Goal: Obtain resource: Download file/media

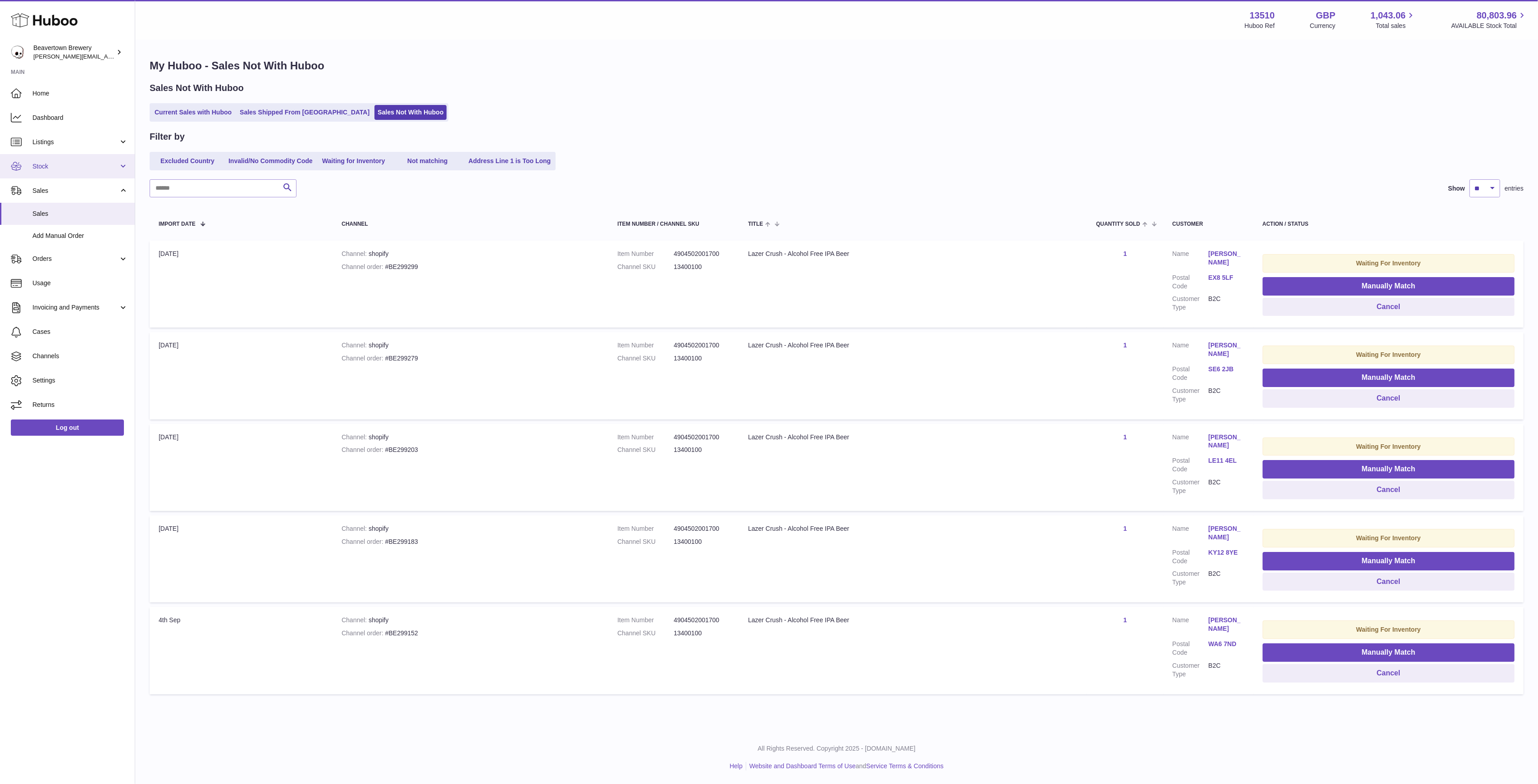
drag, startPoint x: 0, startPoint y: 0, endPoint x: 76, endPoint y: 158, distance: 175.3
click at [76, 158] on link "Stock" at bounding box center [67, 166] width 134 height 24
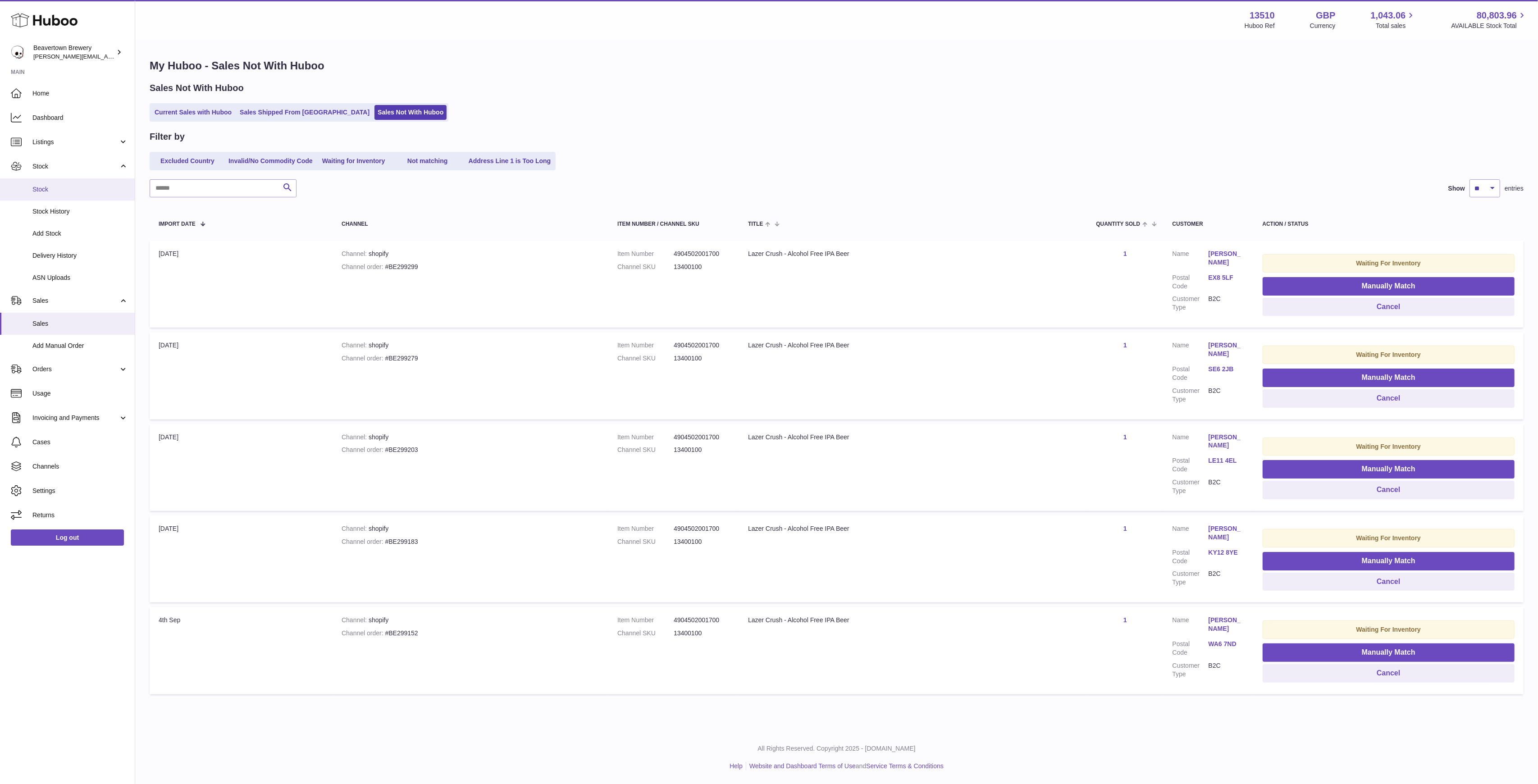
click at [79, 180] on link "Stock" at bounding box center [67, 189] width 134 height 22
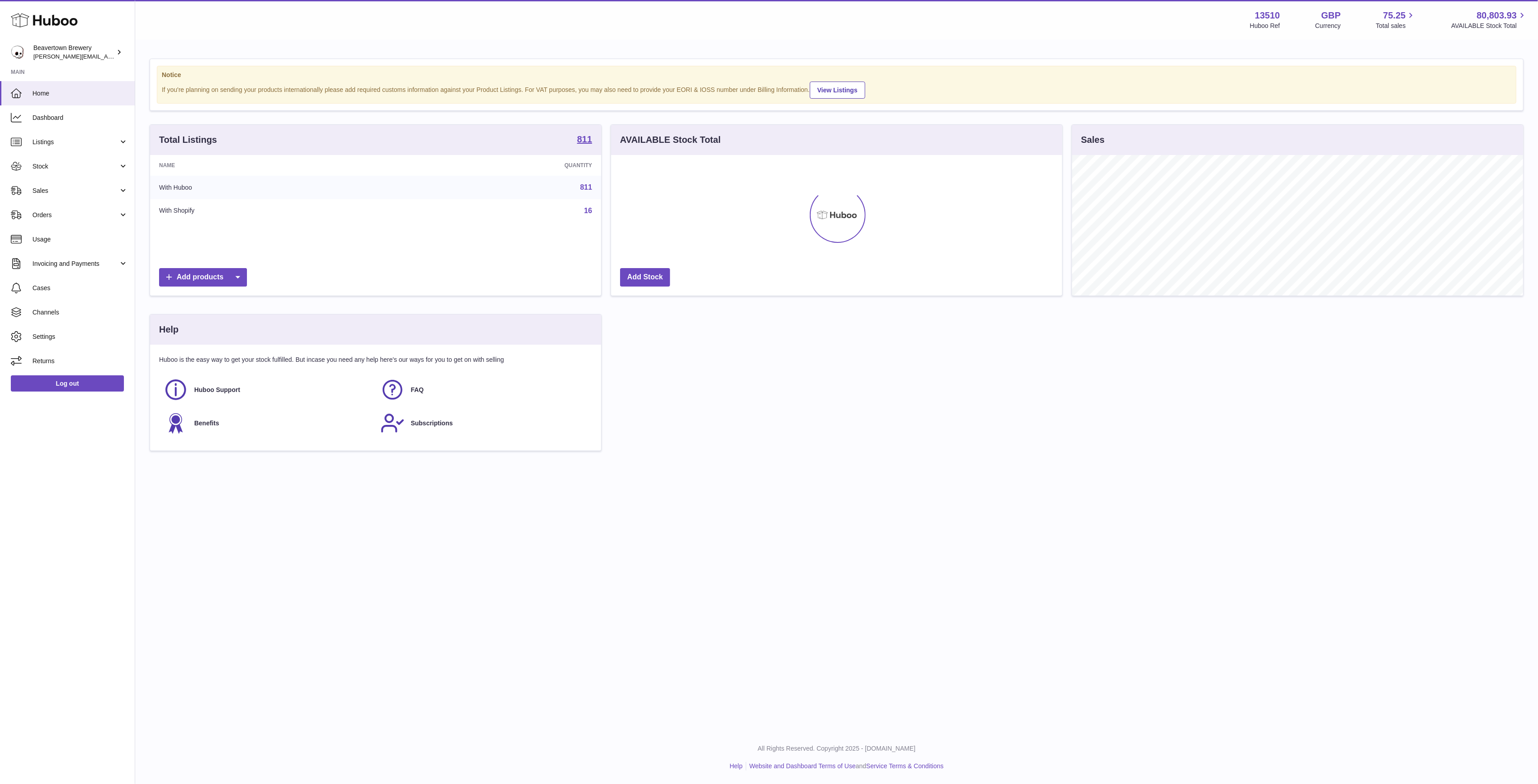
scroll to position [141, 451]
click at [50, 172] on link "Stock" at bounding box center [67, 166] width 134 height 24
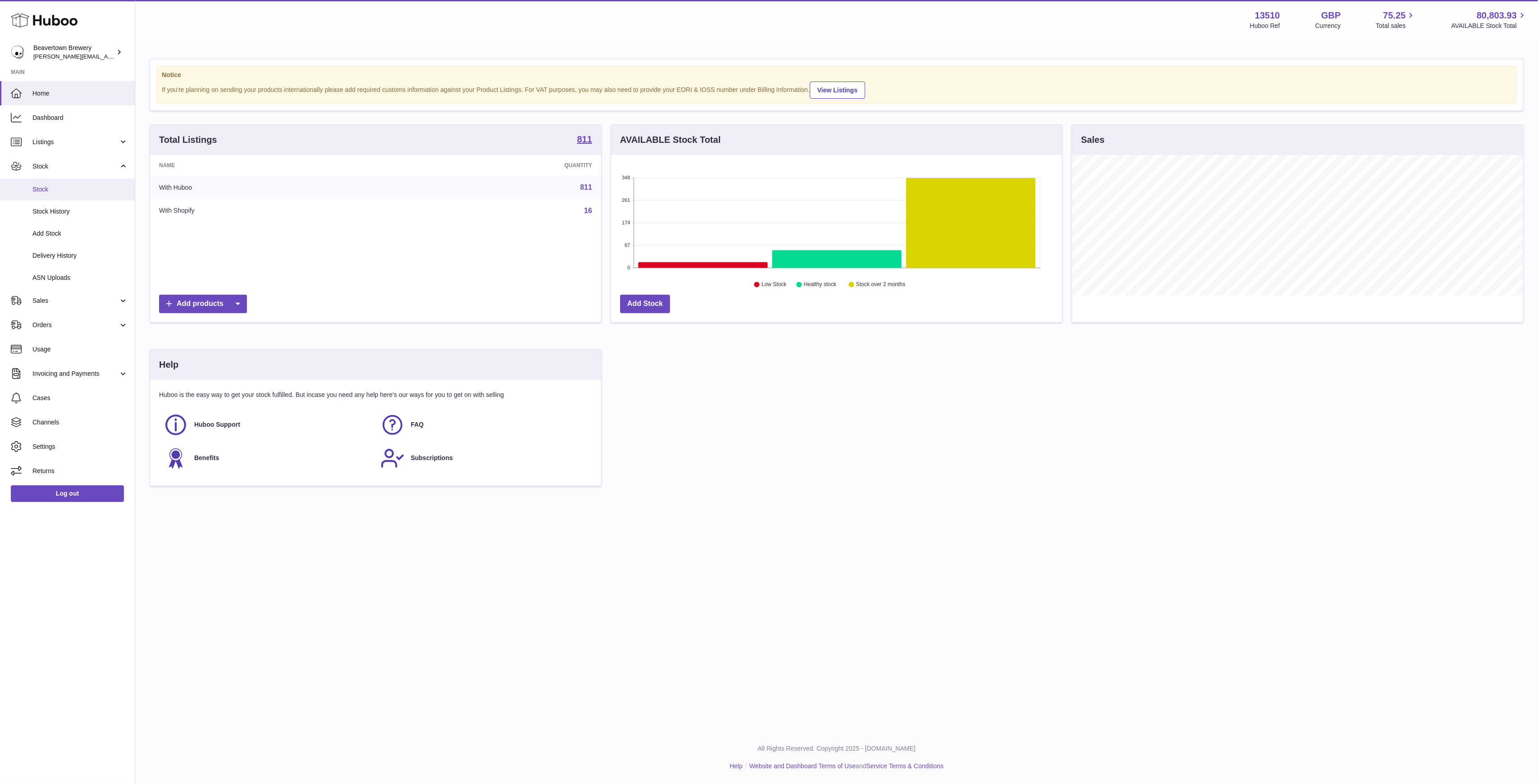
click at [50, 183] on link "Stock" at bounding box center [67, 189] width 134 height 22
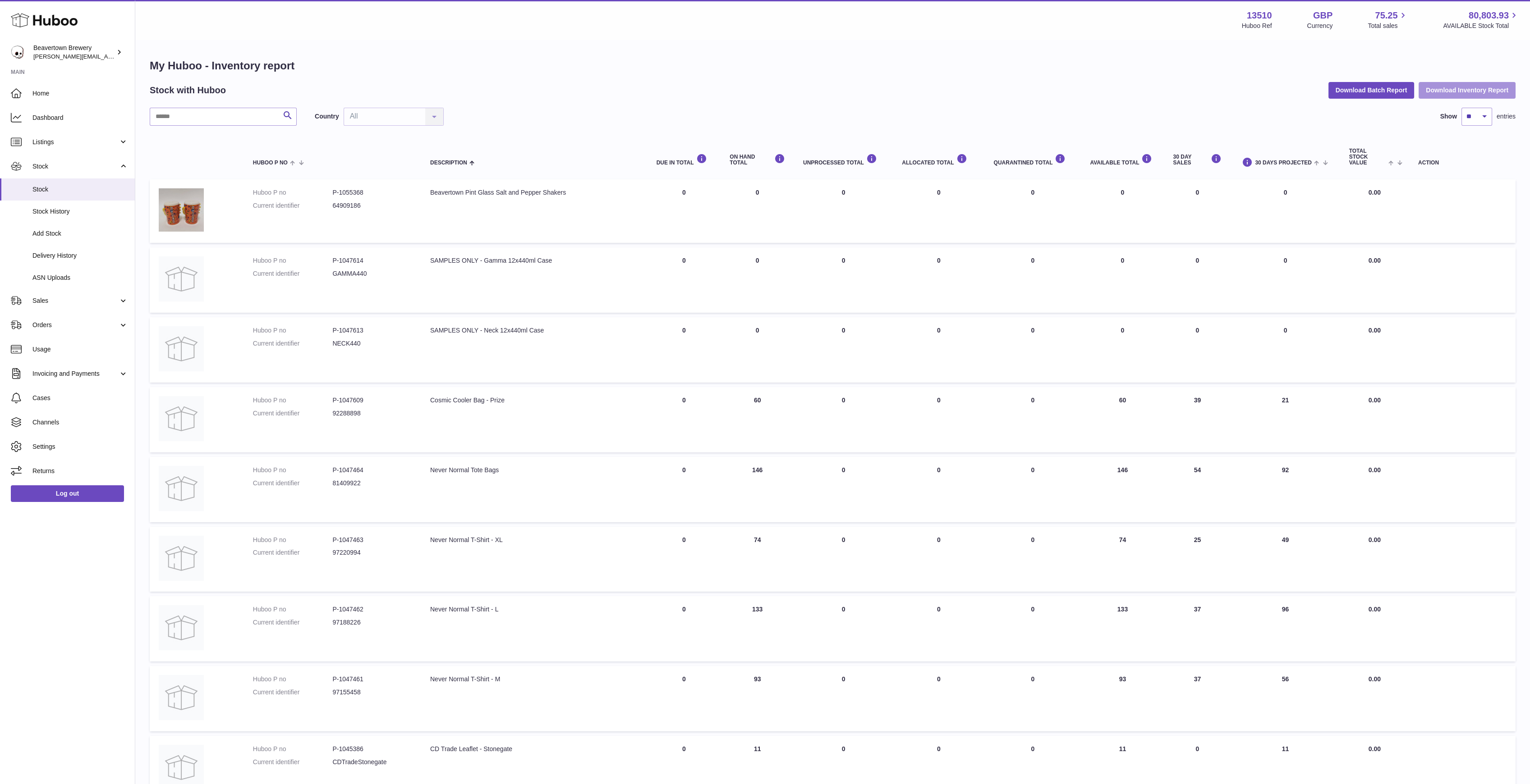
click at [1457, 93] on button "Download Inventory Report" at bounding box center [1466, 89] width 97 height 16
click at [1376, 91] on button "Download Batch Report" at bounding box center [1372, 89] width 87 height 16
